Goal: Task Accomplishment & Management: Complete application form

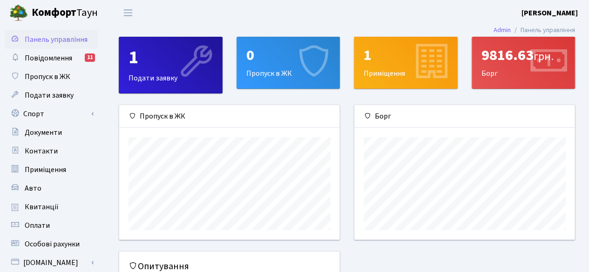
scroll to position [134, 221]
click at [294, 68] on icon at bounding box center [313, 63] width 44 height 44
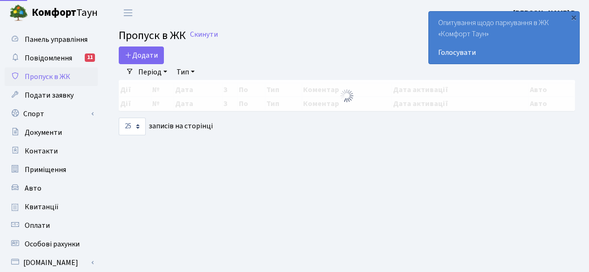
select select "25"
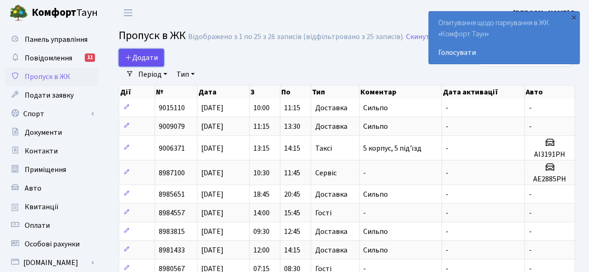
click at [145, 57] on span "Додати" at bounding box center [141, 58] width 33 height 10
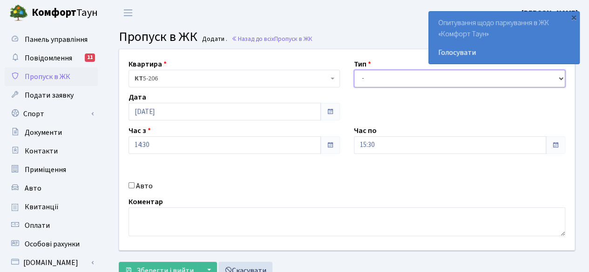
click at [444, 75] on select "- Доставка Таксі Гості Сервіс" at bounding box center [459, 79] width 211 height 18
select select "1"
click at [354, 70] on select "- Доставка Таксі Гості Сервіс" at bounding box center [459, 79] width 211 height 18
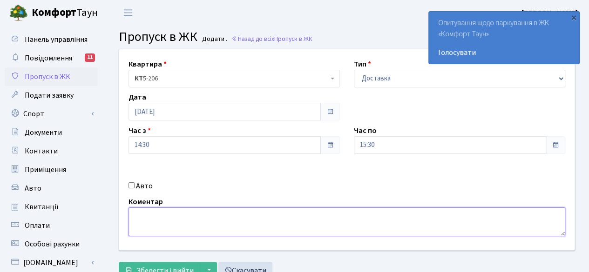
click at [257, 222] on textarea at bounding box center [347, 222] width 437 height 29
type textarea "Сильпо"
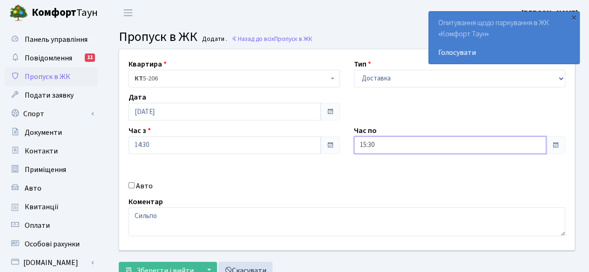
click at [431, 145] on input "15:30" at bounding box center [450, 145] width 192 height 18
click at [376, 40] on icon at bounding box center [379, 39] width 25 height 25
type input "16:30"
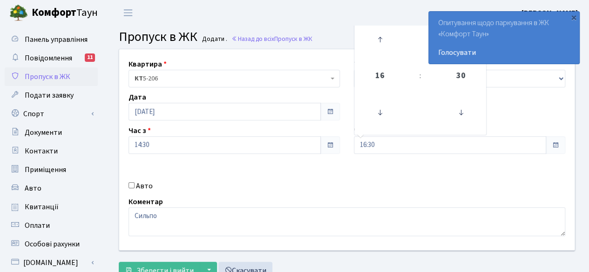
click at [376, 183] on div "Квартира <b>КТ</b>&nbsp;&nbsp;&nbsp;&nbsp;5-206 КТ 5-206 Тип - Доставка Таксі Г…" at bounding box center [346, 149] width 469 height 201
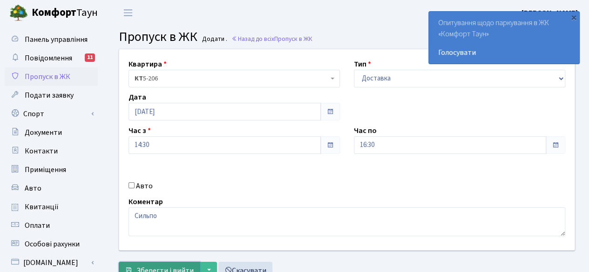
click at [156, 267] on span "Зберегти і вийти" at bounding box center [164, 271] width 57 height 10
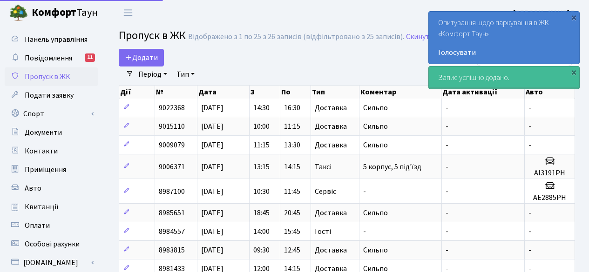
select select "25"
